Goal: Task Accomplishment & Management: Complete application form

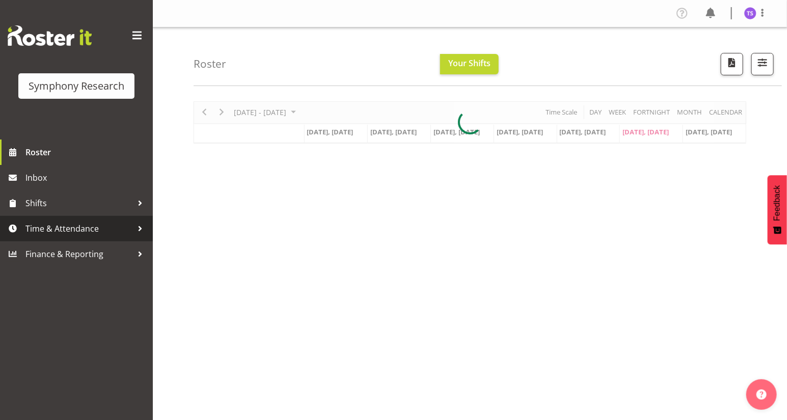
click at [58, 229] on span "Time & Attendance" at bounding box center [78, 228] width 107 height 15
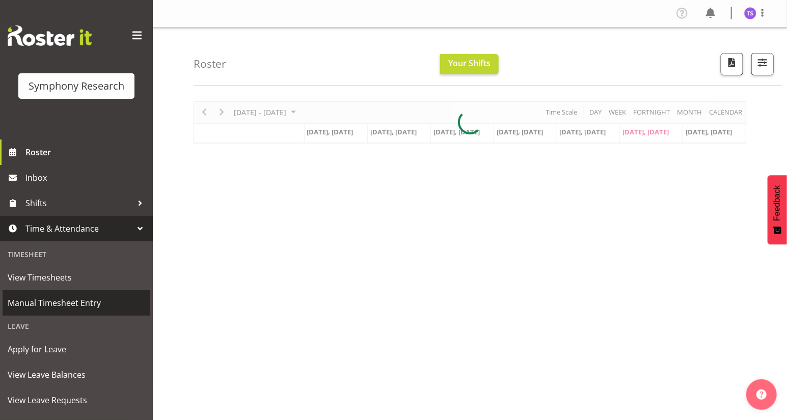
click at [59, 302] on span "Manual Timesheet Entry" at bounding box center [76, 302] width 137 height 15
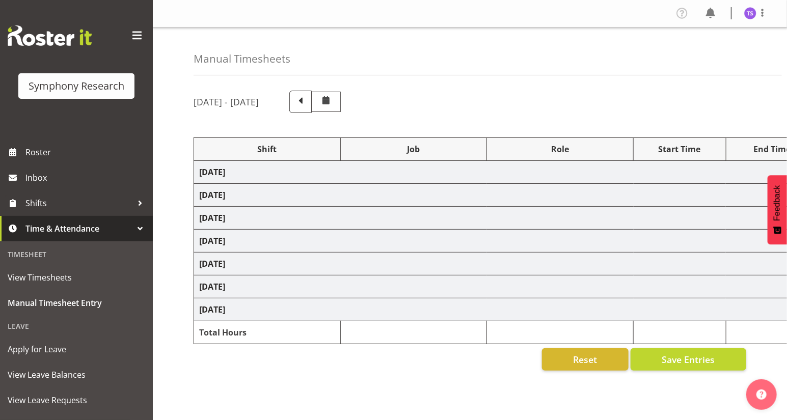
select select
select select "10587"
select select "47"
select select
select select "10587"
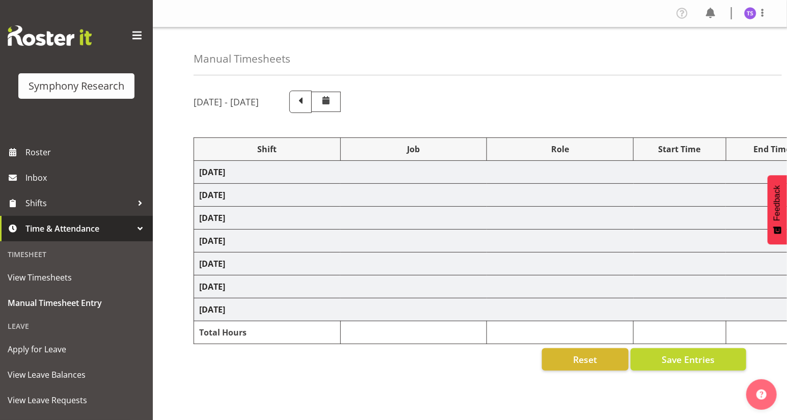
select select "47"
select select
select select "10587"
select select "47"
select select
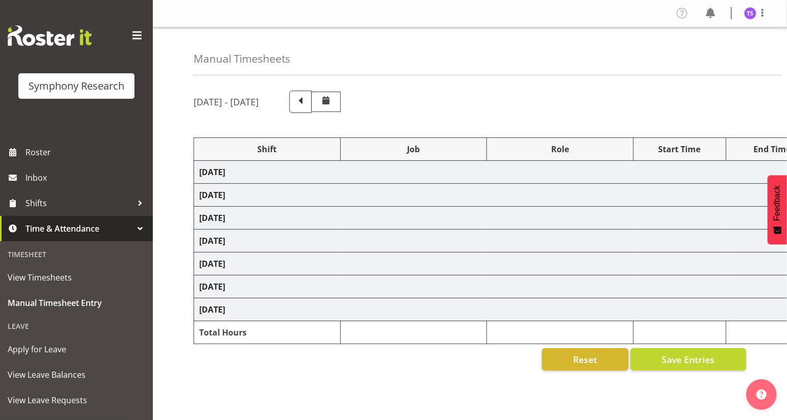
select select "10587"
select select "47"
select select
select select "10587"
select select "47"
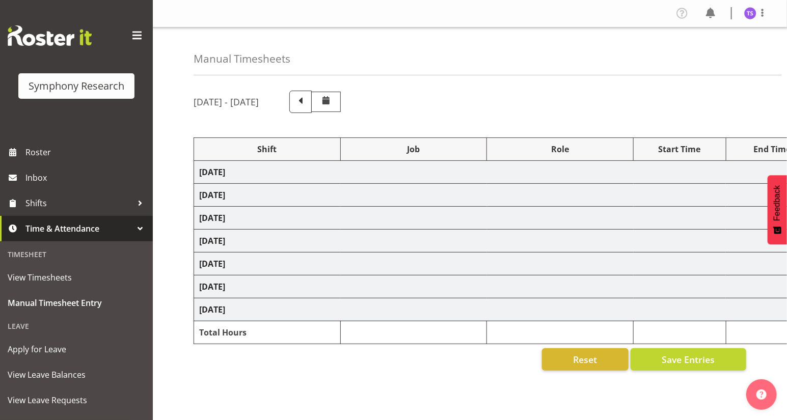
select select
select select "10587"
select select "47"
select select "48116"
select select "10575"
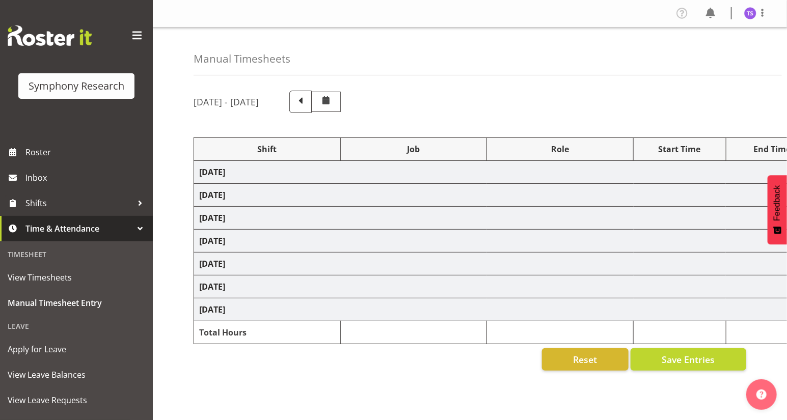
select select "47"
select select "41604"
select select "10499"
select select "41604"
select select "10499"
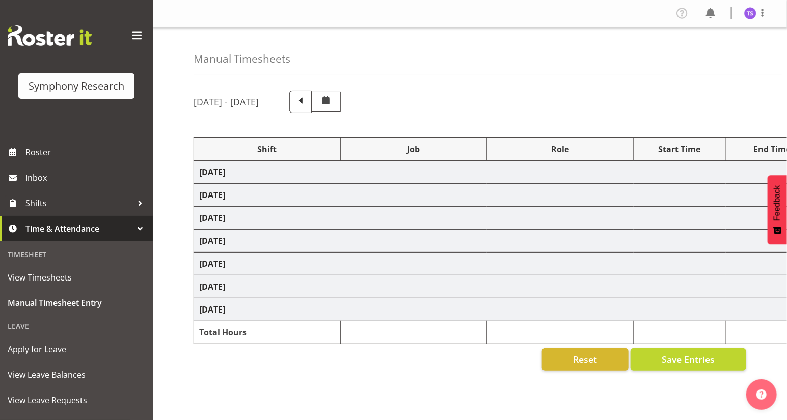
select select "56692"
select select "10499"
select select "47"
select select "56692"
select select "10499"
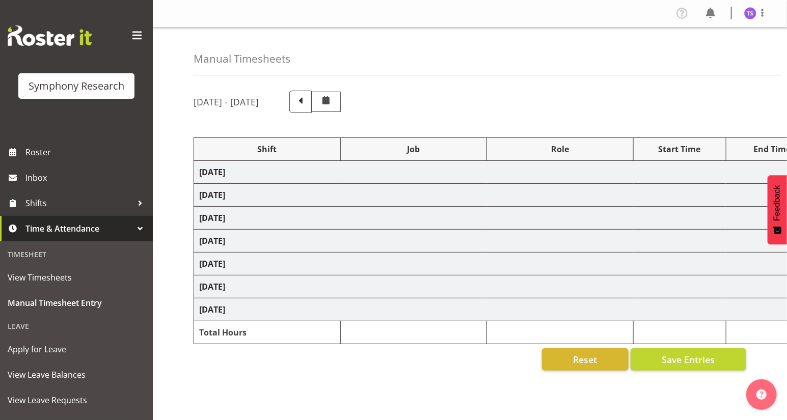
select select "47"
select select "43777"
select select "10732"
select select "47"
select select "11547"
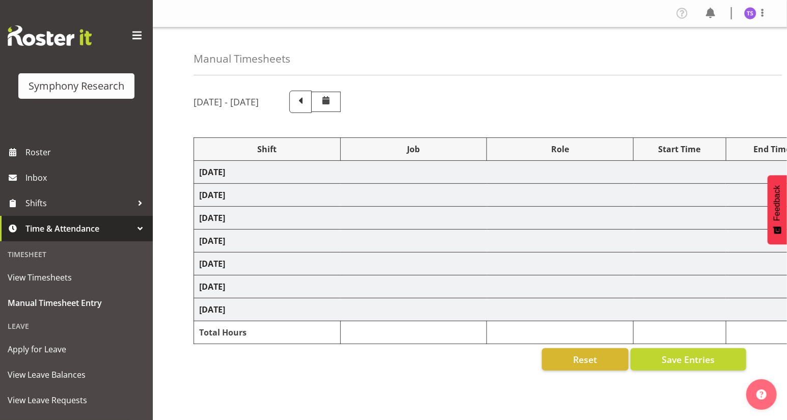
select select "10499"
select select "47"
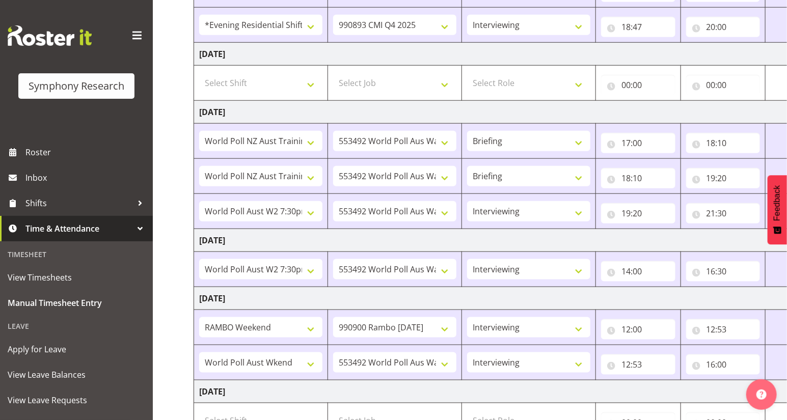
scroll to position [489, 0]
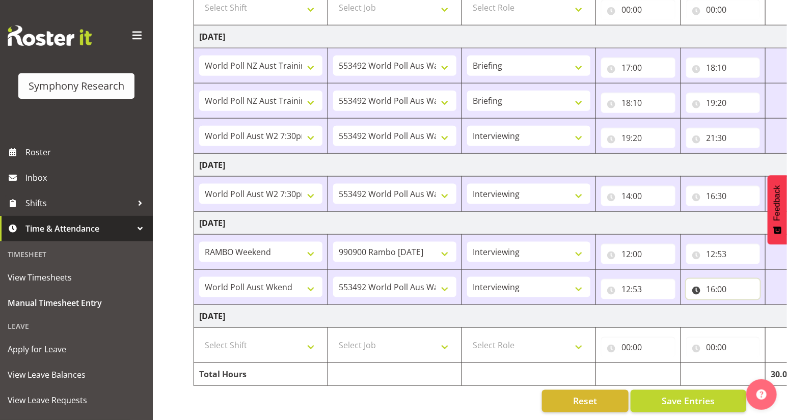
click at [723, 286] on input "16:00" at bounding box center [723, 289] width 74 height 20
click at [777, 308] on select "00 01 02 03 04 05 06 07 08 09 10 11 12 13 14 15 16 17 18 19 20 21 22 23 24 25 2…" at bounding box center [781, 316] width 23 height 20
select select "20"
click at [770, 306] on select "00 01 02 03 04 05 06 07 08 09 10 11 12 13 14 15 16 17 18 19 20 21 22 23 24 25 2…" at bounding box center [781, 316] width 23 height 20
select select
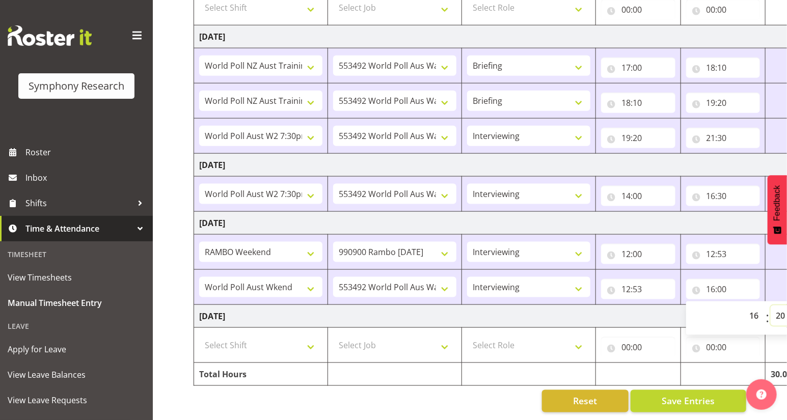
select select
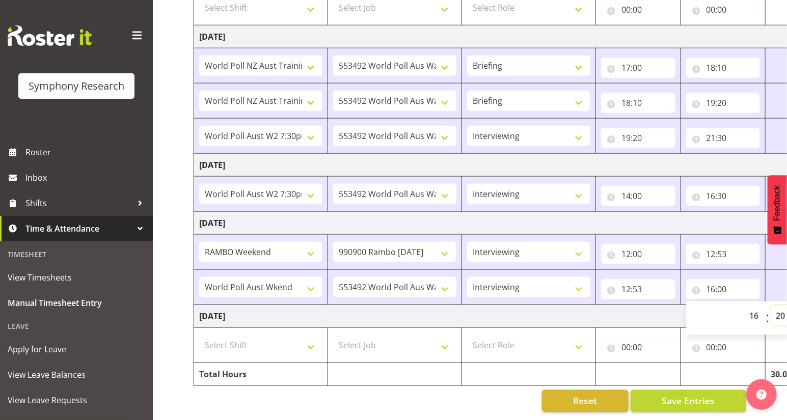
type input "16:20"
click at [694, 395] on span "Save Entries" at bounding box center [687, 401] width 53 height 13
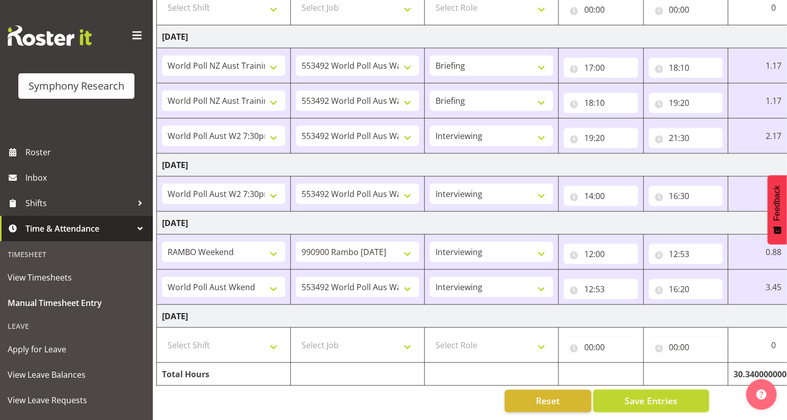
select select
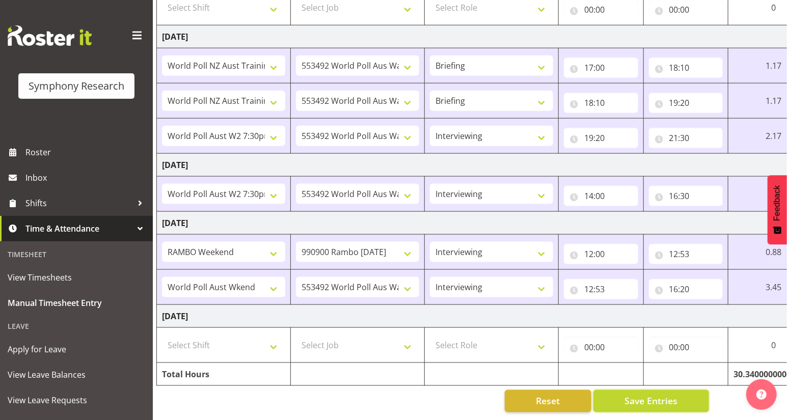
select select
